Goal: Task Accomplishment & Management: Manage account settings

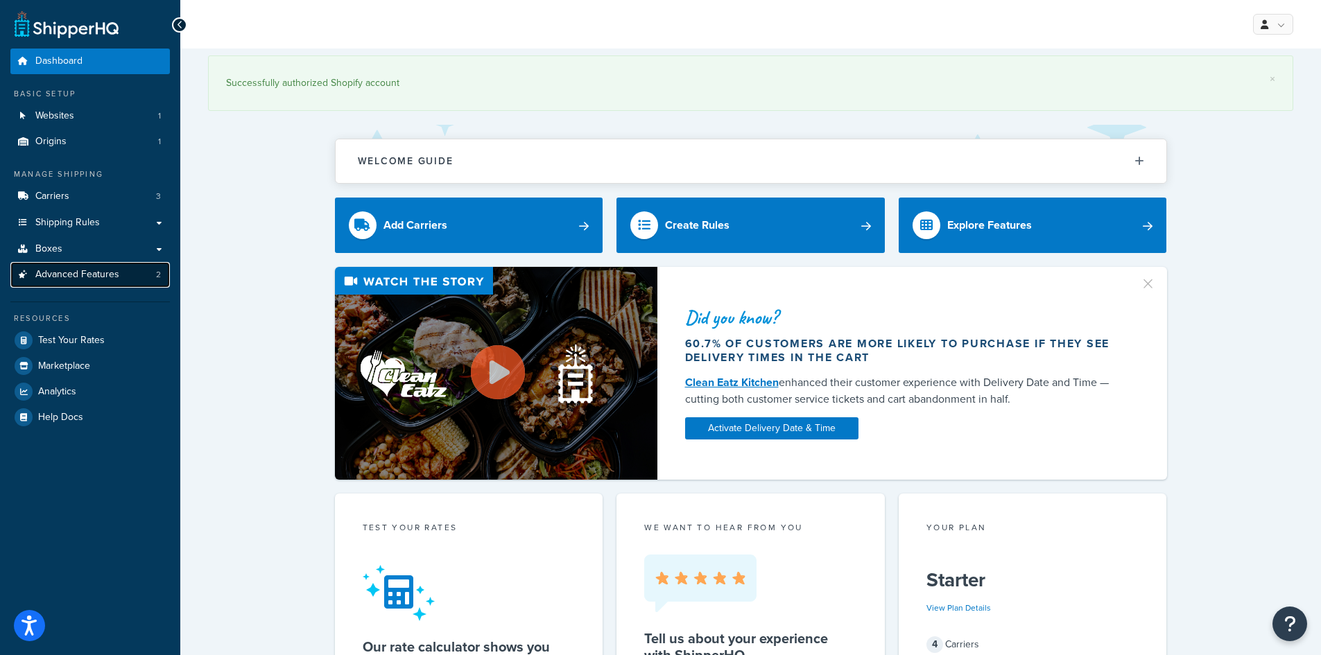
click at [67, 279] on span "Advanced Features" at bounding box center [77, 275] width 84 height 12
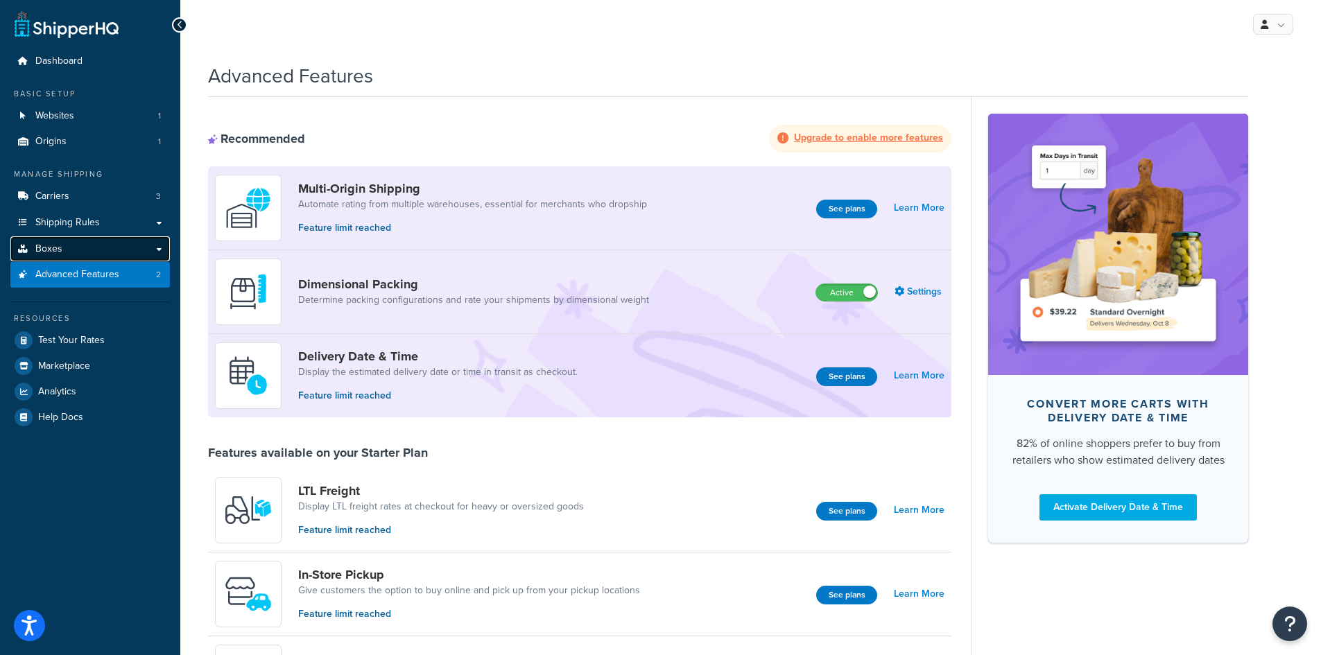
click at [57, 252] on span "Boxes" at bounding box center [48, 249] width 27 height 12
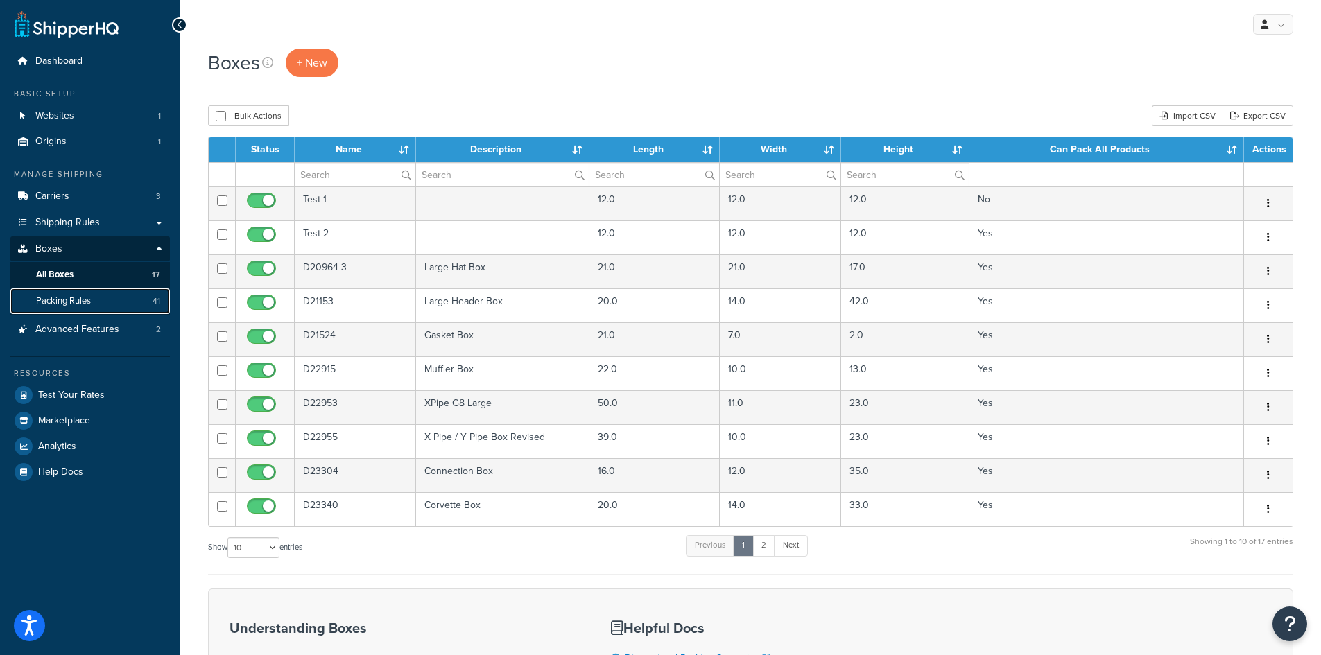
click at [80, 304] on span "Packing Rules" at bounding box center [63, 301] width 55 height 12
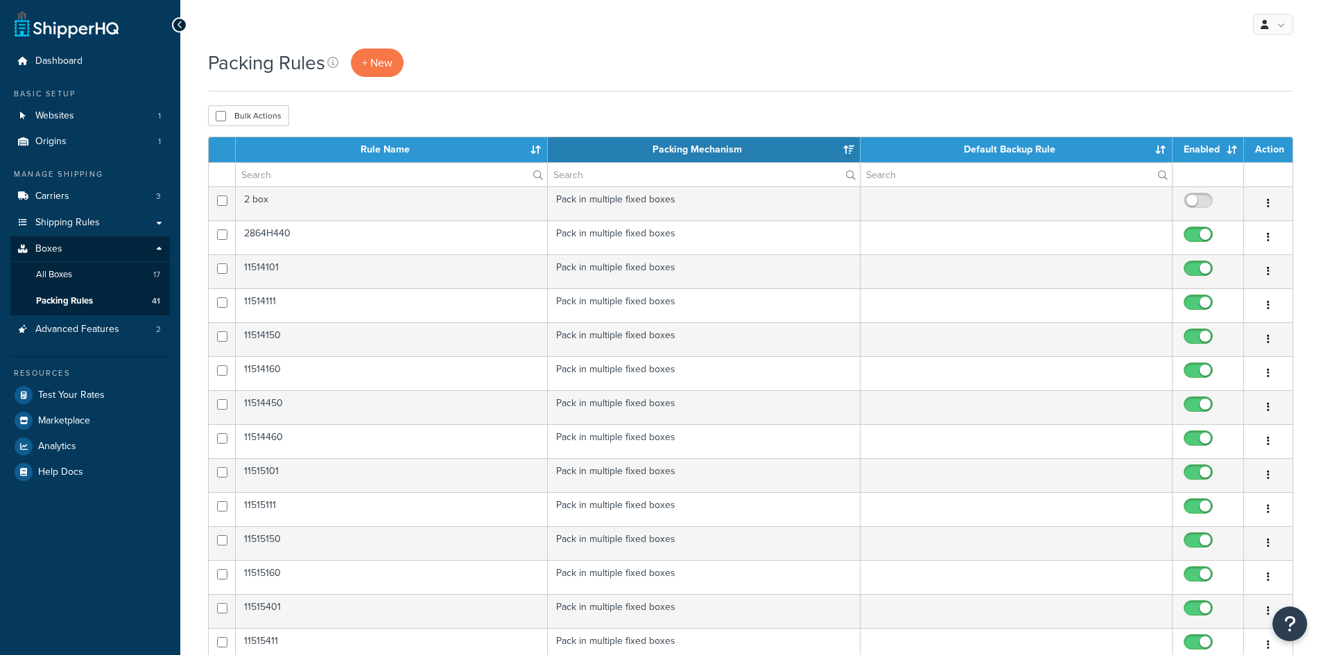
select select "15"
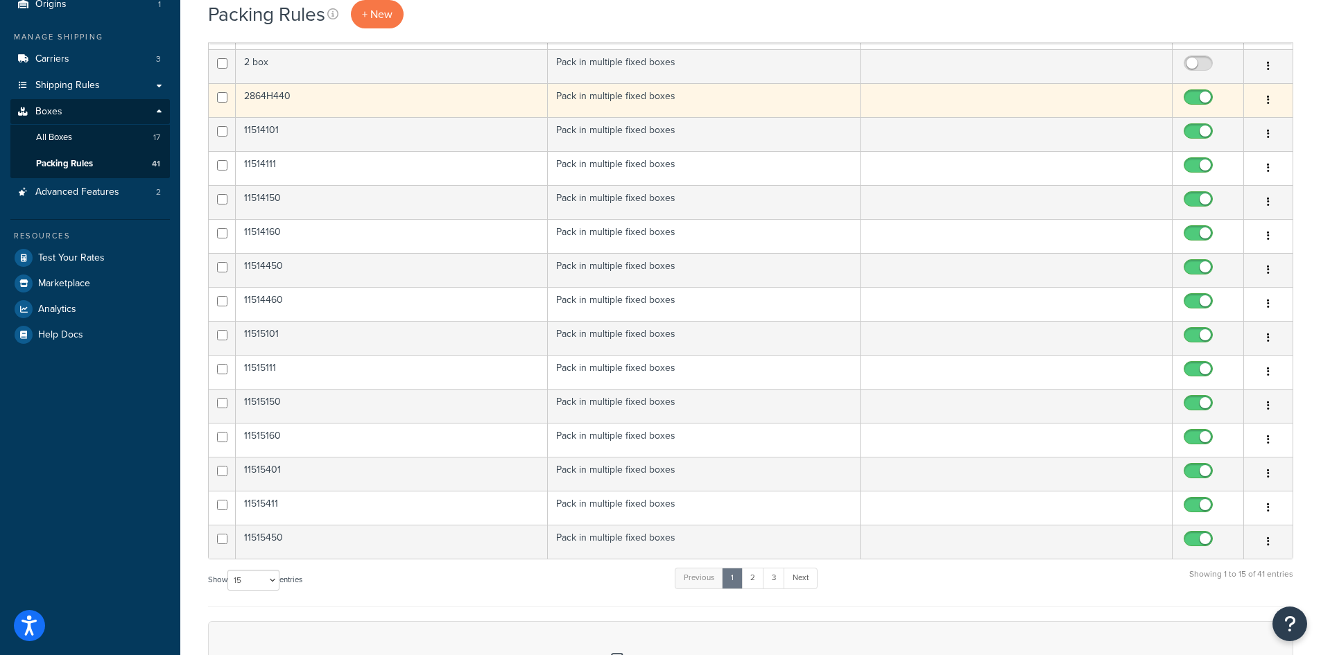
scroll to position [139, 0]
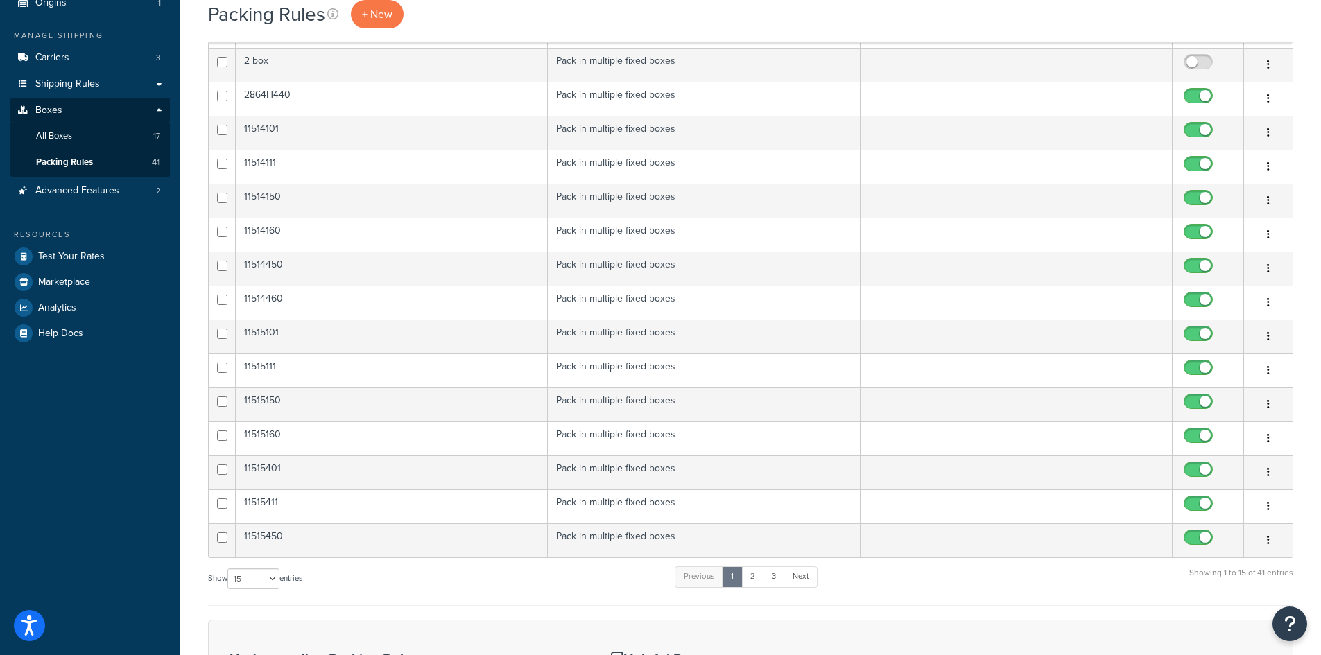
click at [112, 430] on div "Dashboard Basic Setup Websites 1 Origins 1 Manage Shipping Carriers 3 Shipping …" at bounding box center [90, 405] width 180 height 1088
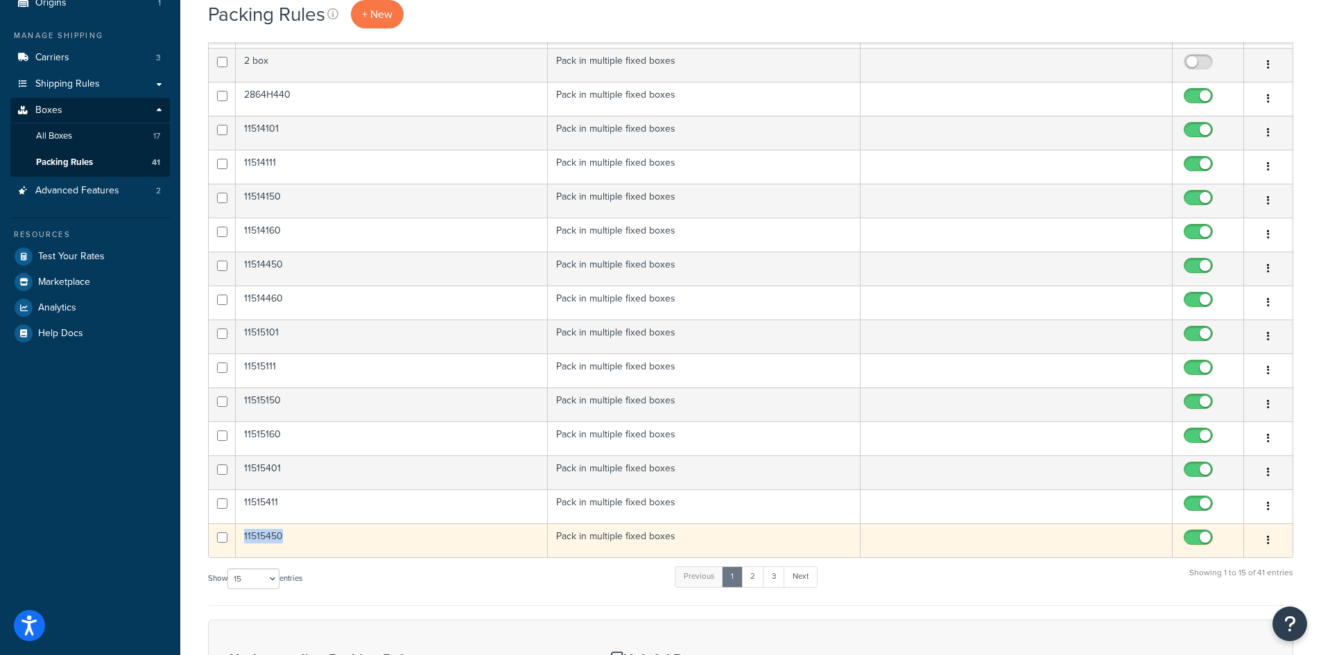
drag, startPoint x: 294, startPoint y: 533, endPoint x: 241, endPoint y: 533, distance: 53.4
click at [241, 533] on td "11515450" at bounding box center [392, 540] width 312 height 34
